Goal: Task Accomplishment & Management: Use online tool/utility

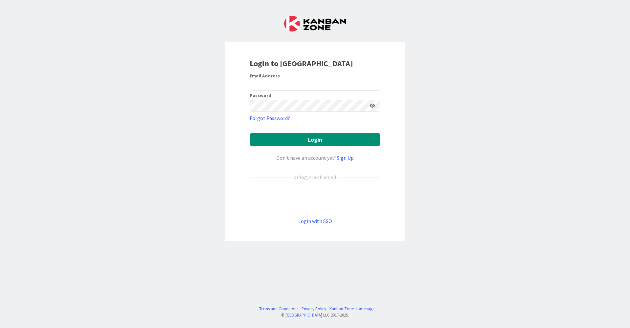
click at [250, 91] on div at bounding box center [250, 91] width 0 height 0
type input "[EMAIL_ADDRESS][DOMAIN_NAME]"
click at [321, 140] on button "Login" at bounding box center [315, 139] width 131 height 13
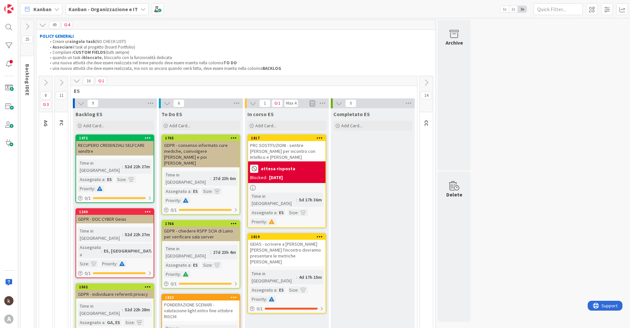
click at [78, 83] on icon at bounding box center [76, 80] width 7 height 7
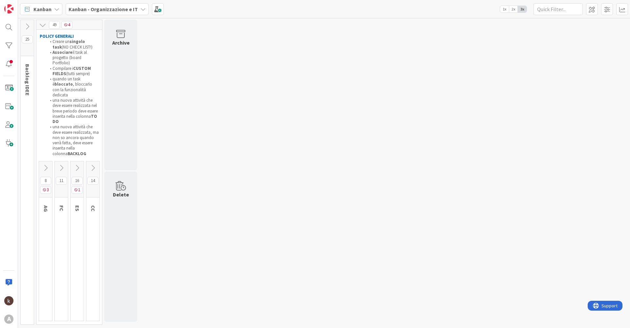
click at [89, 164] on icon at bounding box center [92, 167] width 7 height 7
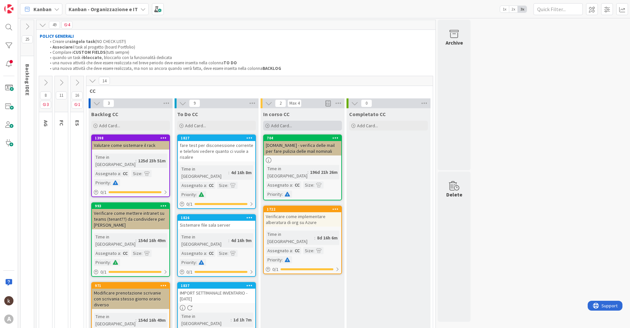
click at [286, 127] on span "Add Card..." at bounding box center [281, 126] width 21 height 6
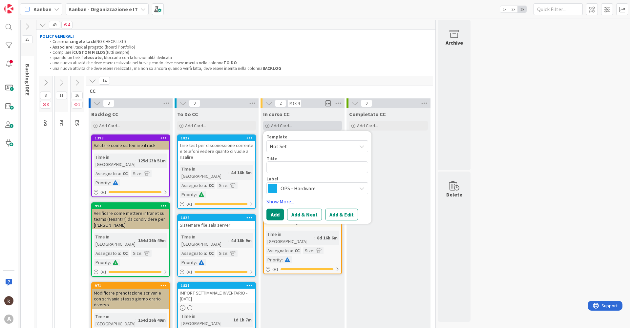
type textarea "x"
type textarea "C"
type textarea "x"
type textarea "Cr"
type textarea "x"
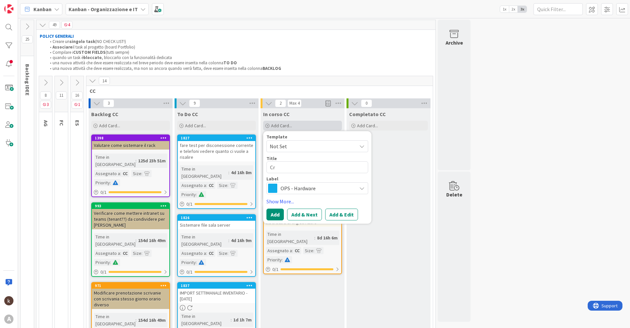
type textarea "Cre"
type textarea "x"
type textarea "Crea"
type textarea "x"
type textarea "Crear"
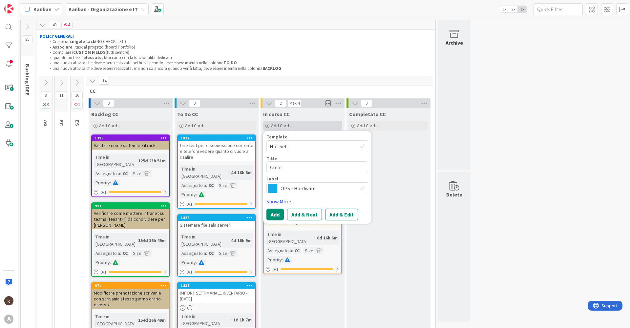
type textarea "x"
type textarea "Creare"
type textarea "x"
type textarea "Creare"
type textarea "x"
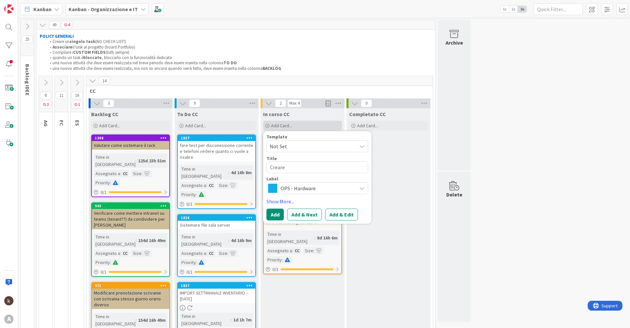
type textarea "Creare R"
type textarea "x"
type textarea "Creare Re"
type textarea "x"
type textarea "Creare Rep"
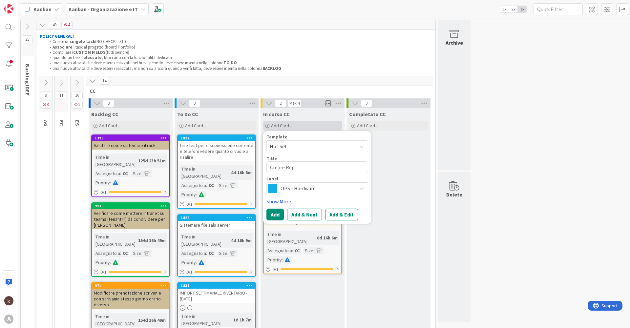
type textarea "x"
type textarea "Creare Repo"
type textarea "x"
type textarea "Creare Repor"
type textarea "x"
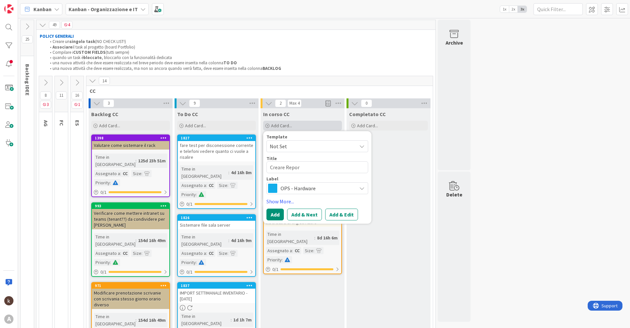
type textarea "Creare Report"
type textarea "x"
type textarea "Creare Report"
type textarea "x"
type textarea "Creare Report D"
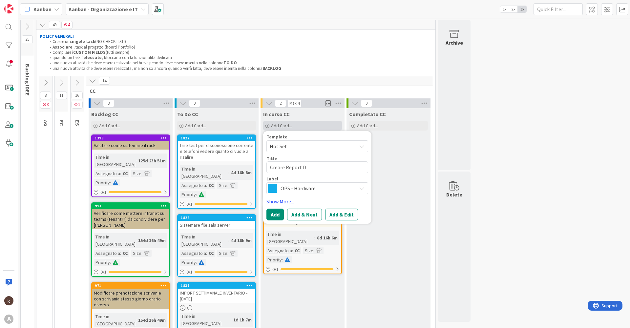
type textarea "x"
type textarea "Creare Report Do"
type textarea "x"
type textarea "Creare Report Dow"
type textarea "x"
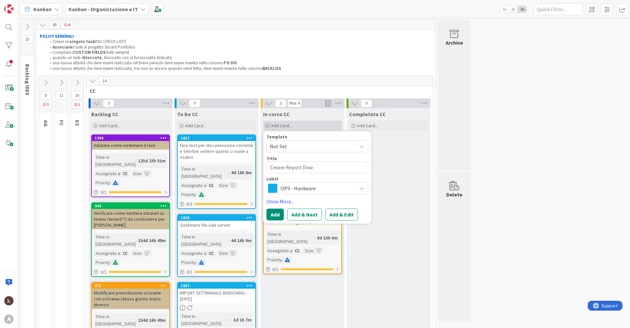
type textarea "Creare Report Down"
type textarea "x"
type textarea "Creare Report Down"
type textarea "x"
type textarea "Creare Report Down U"
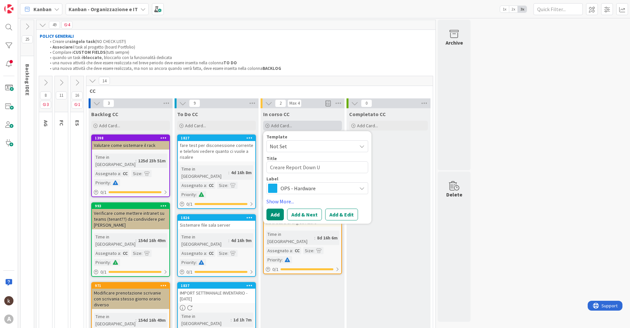
type textarea "x"
type textarea "Creare Report Down UP"
type textarea "x"
type textarea "Creare Report Down UPS"
click at [317, 190] on span "OPS - Hardware" at bounding box center [316, 188] width 73 height 9
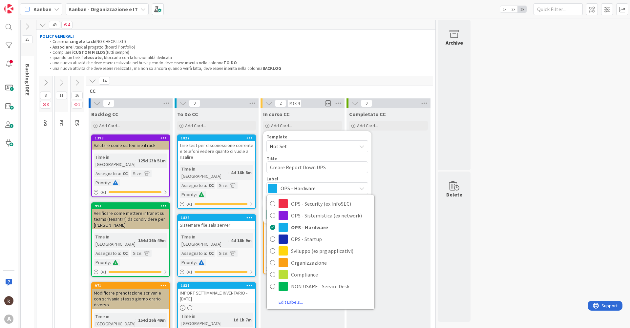
click at [317, 190] on span "OPS - Hardware" at bounding box center [316, 188] width 73 height 9
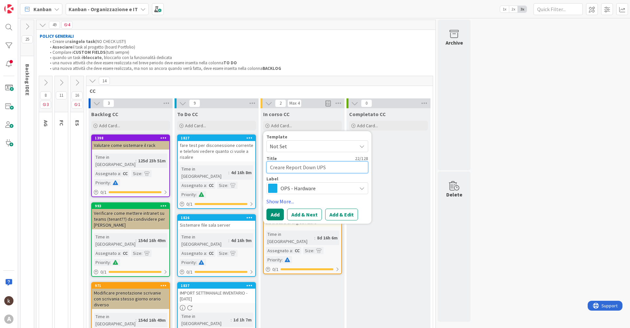
drag, startPoint x: 300, startPoint y: 167, endPoint x: 270, endPoint y: 167, distance: 29.5
click at [270, 167] on textarea "Creare Report Down UPS" at bounding box center [317, 167] width 102 height 12
type textarea "x"
type textarea "C Down UPS"
type textarea "x"
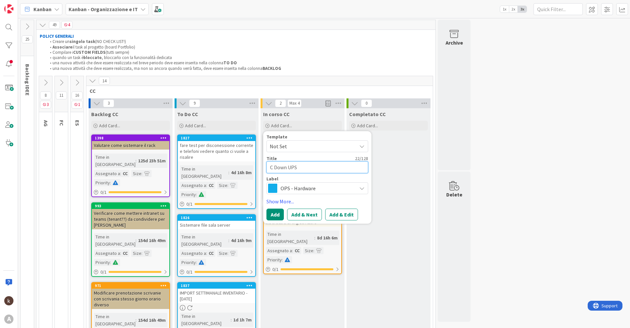
type textarea "CO Down UPS"
type textarea "x"
type textarea "COm Down UPS"
type textarea "x"
type textarea "COmp Down UPS"
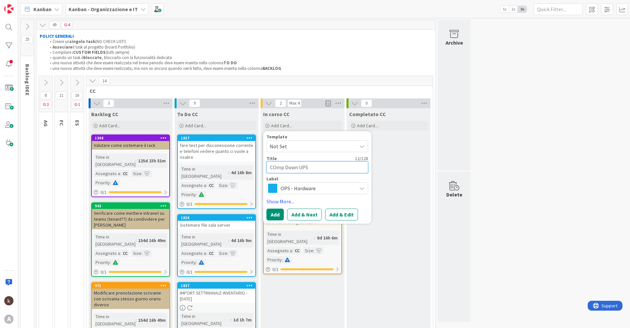
type textarea "x"
type textarea "COmpi Down UPS"
type textarea "x"
type textarea "COmpil Down UPS"
type textarea "x"
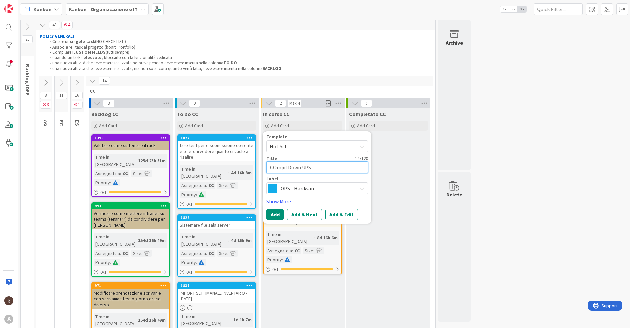
type textarea "COmpila Down UPS"
type textarea "x"
type textarea "COmpilar Down UPS"
type textarea "x"
type textarea "COmpilare Down UPS"
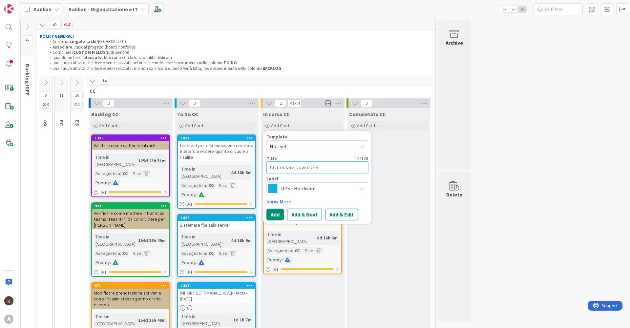
type textarea "x"
type textarea "COmpilare Down UPS"
type textarea "x"
type textarea "COmpilare F Down UPS"
type textarea "x"
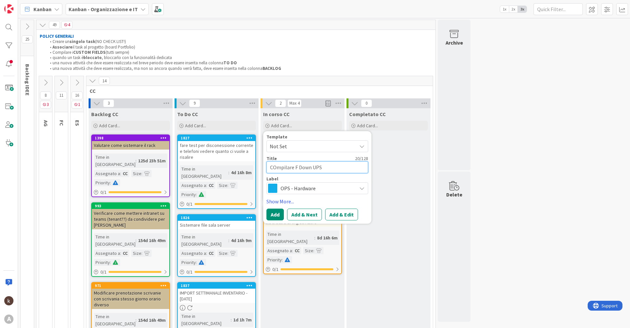
type textarea "COmpilare Fi Down UPS"
type textarea "x"
type textarea "COmpilare Fil Down UPS"
type textarea "x"
type textarea "COmpilare File Down UPS"
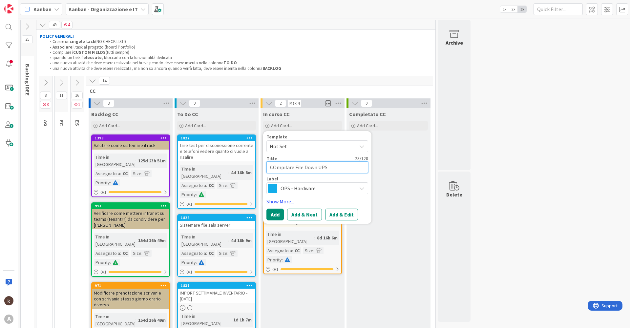
click at [277, 166] on textarea "COmpilare File Down UPS" at bounding box center [317, 167] width 102 height 12
type textarea "x"
type textarea "Cmpilare File Down UPS"
type textarea "x"
type textarea "Compilare File Down UPS"
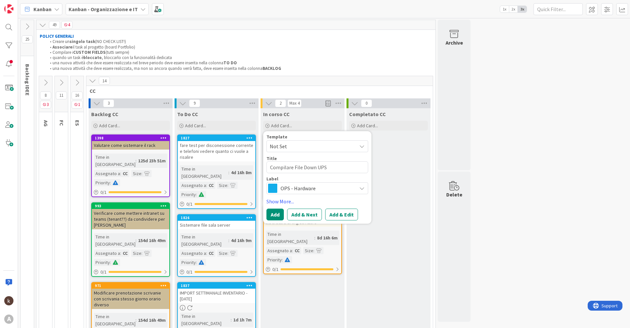
click at [323, 191] on span "OPS - Hardware" at bounding box center [316, 188] width 73 height 9
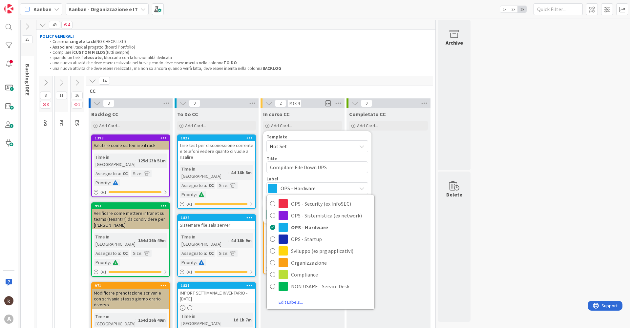
click at [323, 191] on span "OPS - Hardware" at bounding box center [316, 188] width 73 height 9
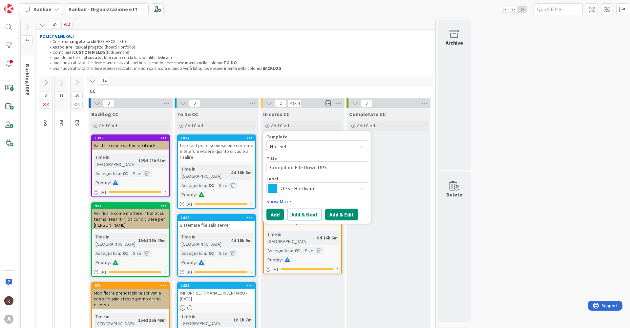
click at [333, 216] on button "Add & Edit" at bounding box center [341, 215] width 33 height 12
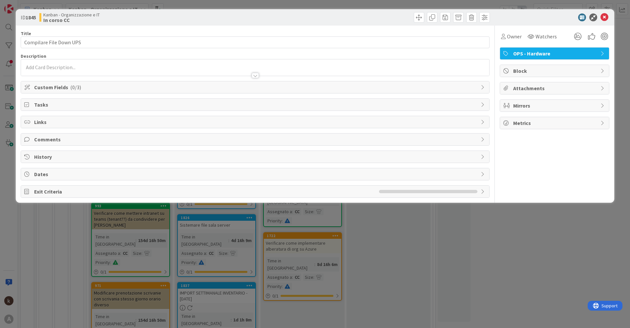
click at [74, 106] on span "Tasks" at bounding box center [255, 105] width 443 height 8
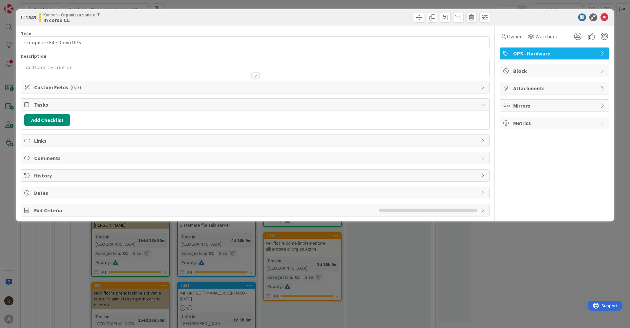
click at [77, 89] on span "( 0/3 )" at bounding box center [75, 87] width 11 height 7
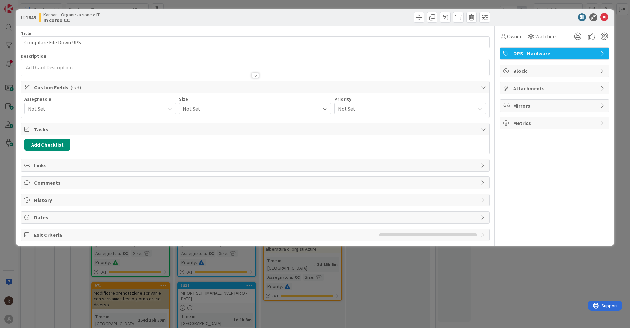
click at [71, 110] on span "Not Set" at bounding box center [96, 109] width 136 height 8
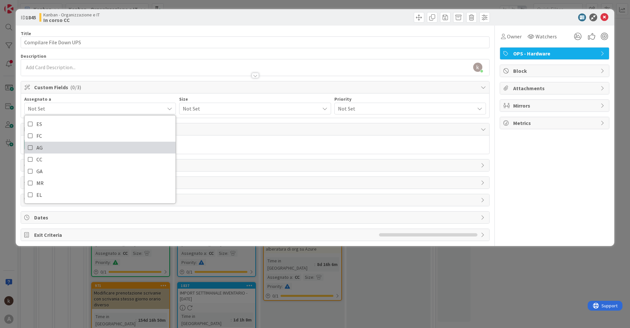
click at [30, 150] on icon at bounding box center [30, 148] width 5 height 10
click at [33, 147] on icon at bounding box center [30, 148] width 5 height 10
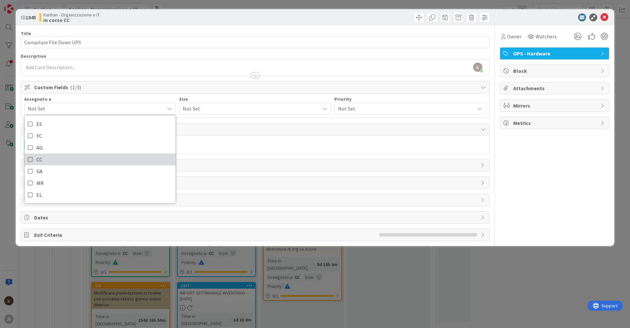
click at [55, 159] on link "CC" at bounding box center [100, 160] width 151 height 12
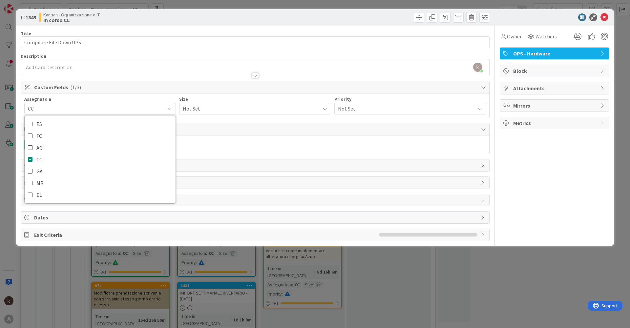
drag, startPoint x: 251, startPoint y: 106, endPoint x: 241, endPoint y: 113, distance: 11.6
click at [250, 107] on span "Not Set" at bounding box center [249, 108] width 133 height 9
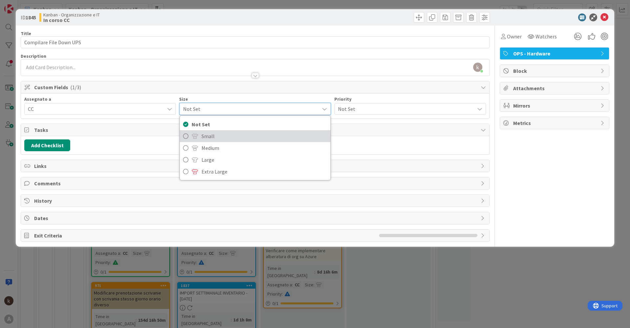
click at [204, 133] on span "Small" at bounding box center [263, 136] width 125 height 10
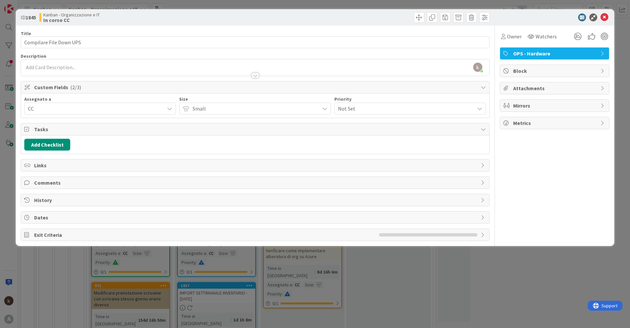
click at [365, 107] on span "Not Set" at bounding box center [404, 108] width 133 height 9
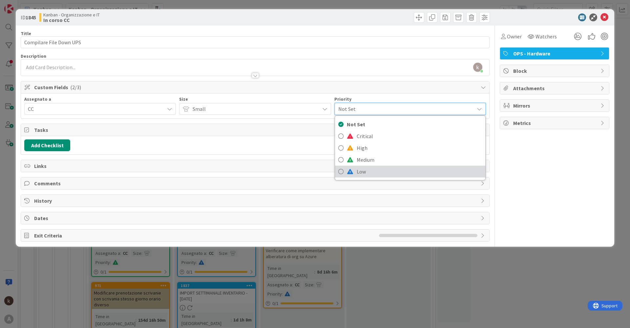
click at [355, 168] on link "Low" at bounding box center [410, 172] width 150 height 12
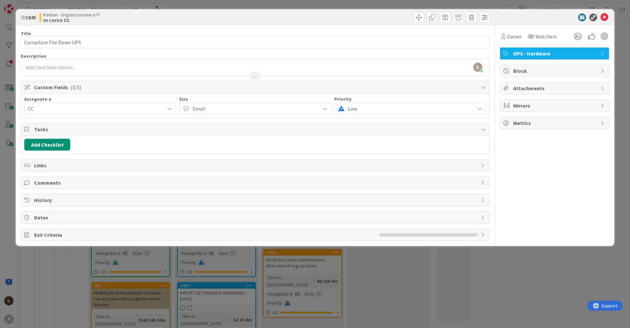
click at [58, 166] on span "Links" at bounding box center [255, 165] width 443 height 8
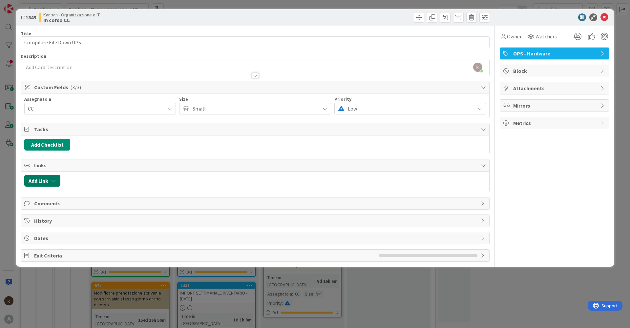
click at [49, 185] on button "Add Link" at bounding box center [42, 181] width 36 height 12
click at [58, 221] on span "Current Board" at bounding box center [48, 221] width 32 height 7
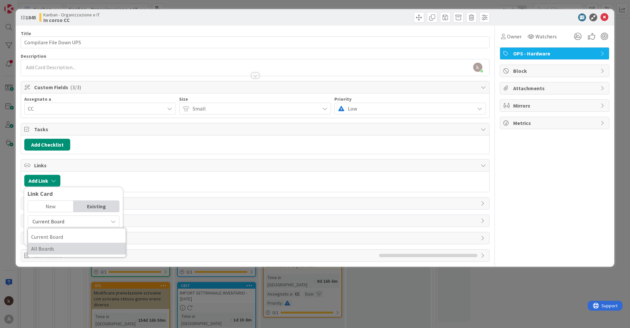
click at [57, 250] on span "All Boards" at bounding box center [76, 249] width 91 height 10
click at [67, 239] on input "text" at bounding box center [74, 237] width 92 height 12
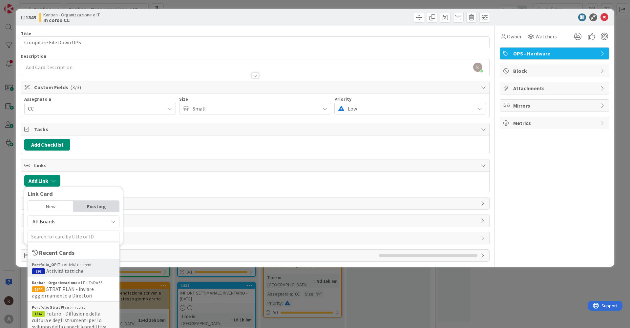
click at [66, 270] on span "Attività tattiche" at bounding box center [64, 271] width 37 height 7
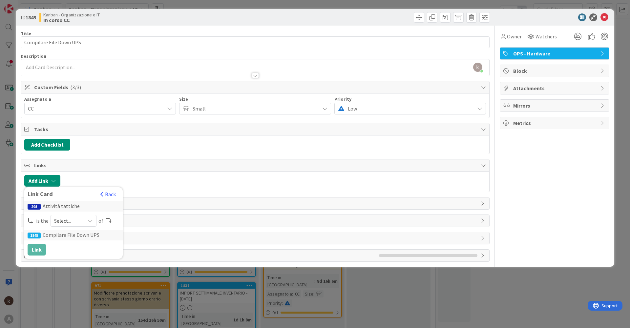
click at [73, 222] on span "Select..." at bounding box center [68, 220] width 28 height 9
click at [73, 224] on span "Select..." at bounding box center [68, 220] width 28 height 9
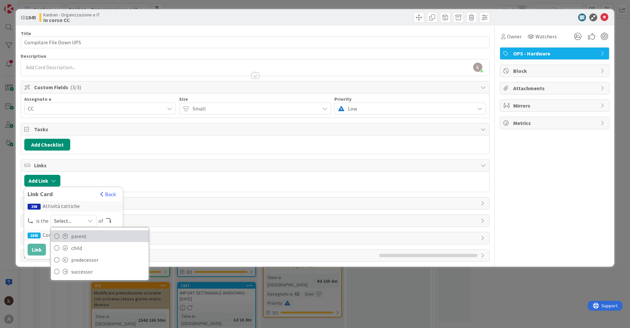
click at [80, 237] on span "parent" at bounding box center [108, 236] width 74 height 10
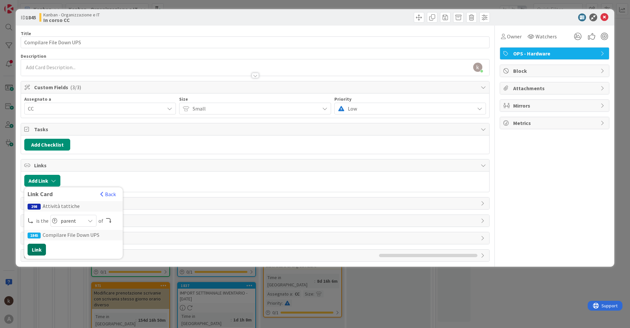
click at [39, 252] on button "Link" at bounding box center [37, 250] width 18 height 12
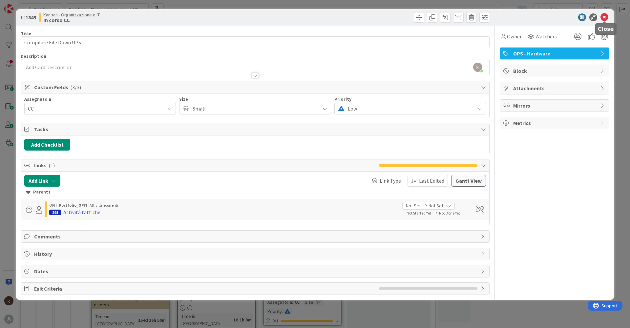
click at [603, 17] on icon at bounding box center [604, 17] width 8 height 8
